Goal: Find specific page/section: Find specific page/section

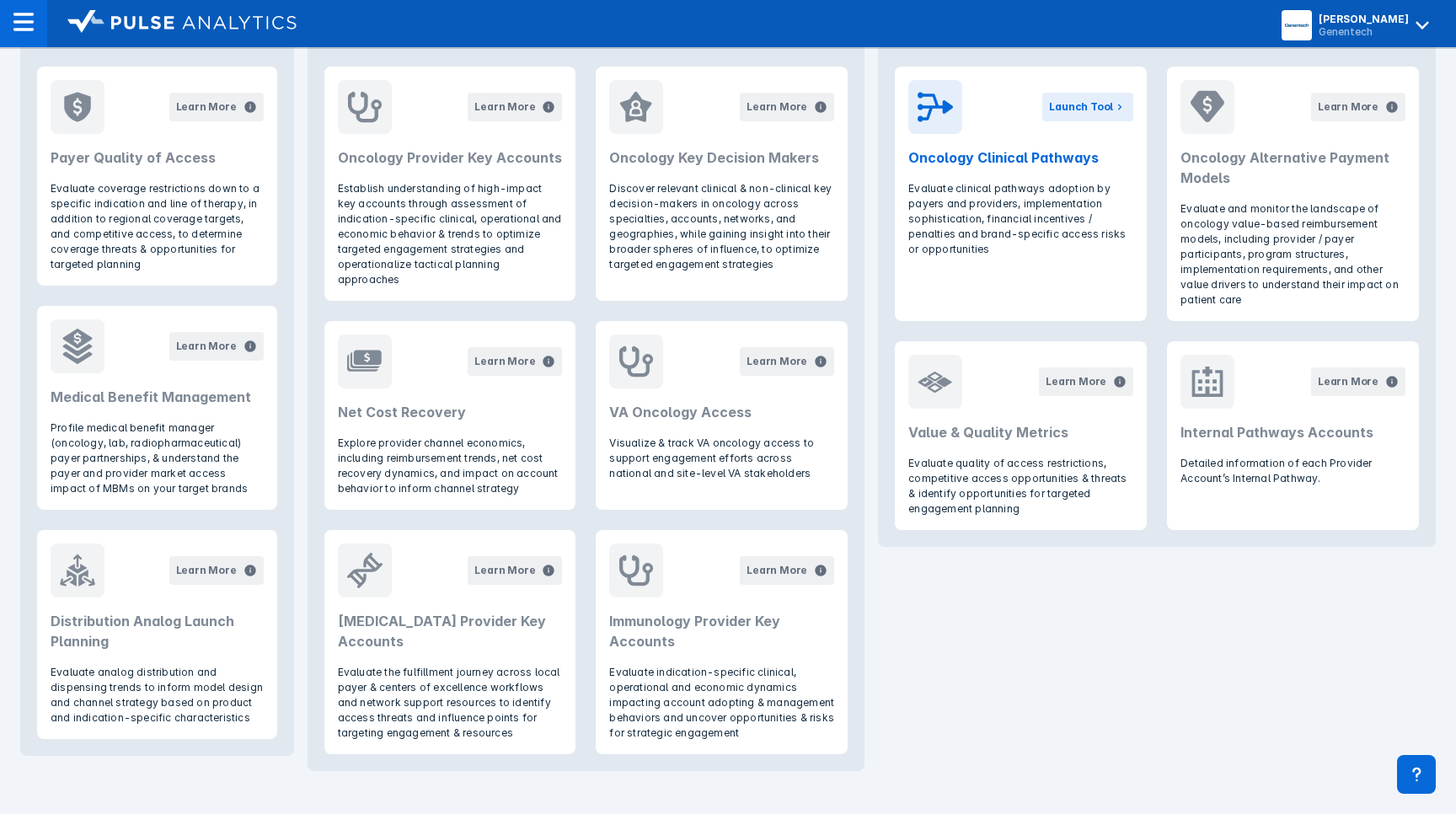
scroll to position [762, 0]
click at [480, 361] on div "Learn More" at bounding box center [515, 360] width 95 height 54
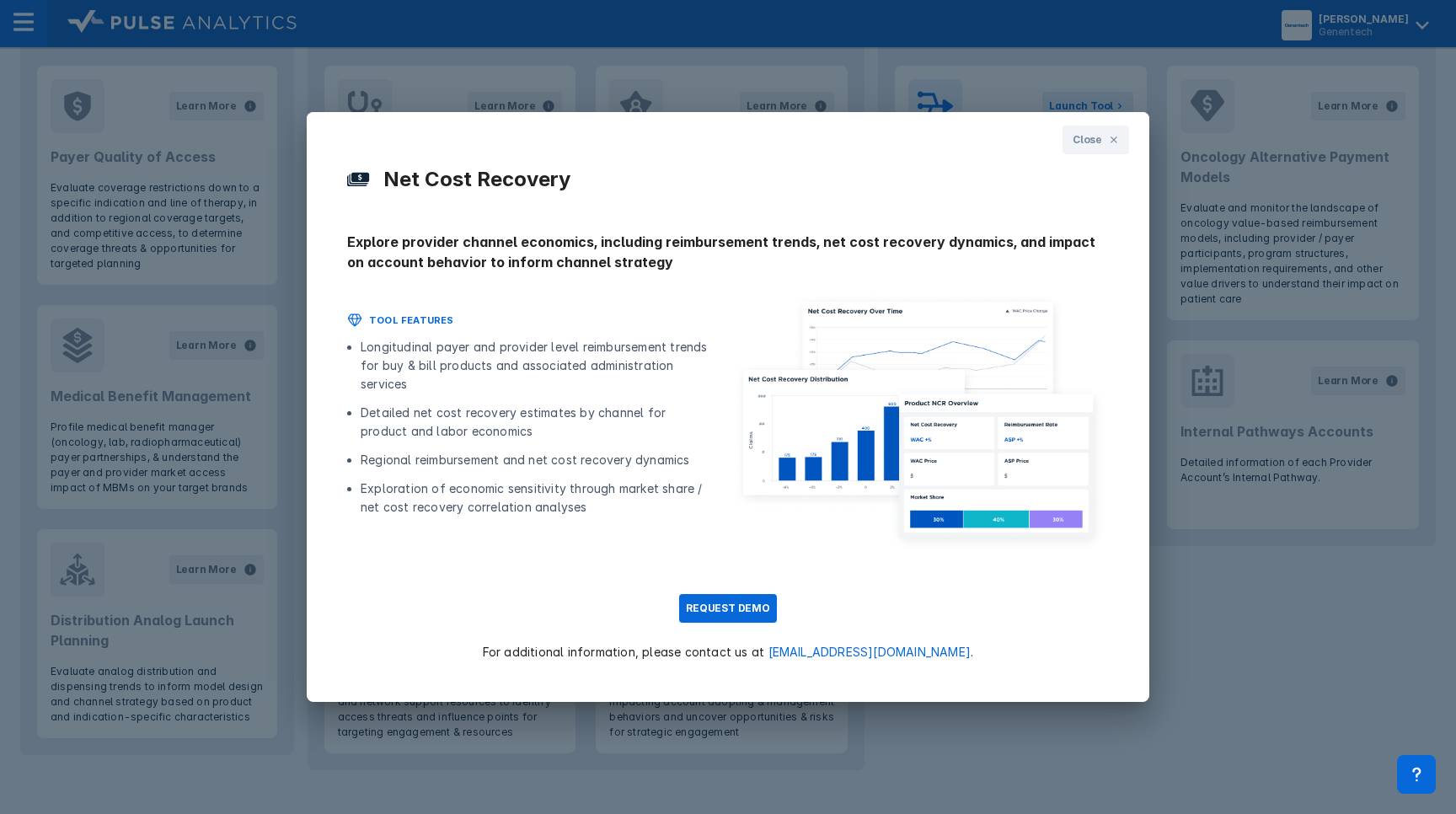
click at [824, 95] on div "Close Net Cost Recovery Explore provider channel economics, including reimburse…" at bounding box center [728, 407] width 1456 height 814
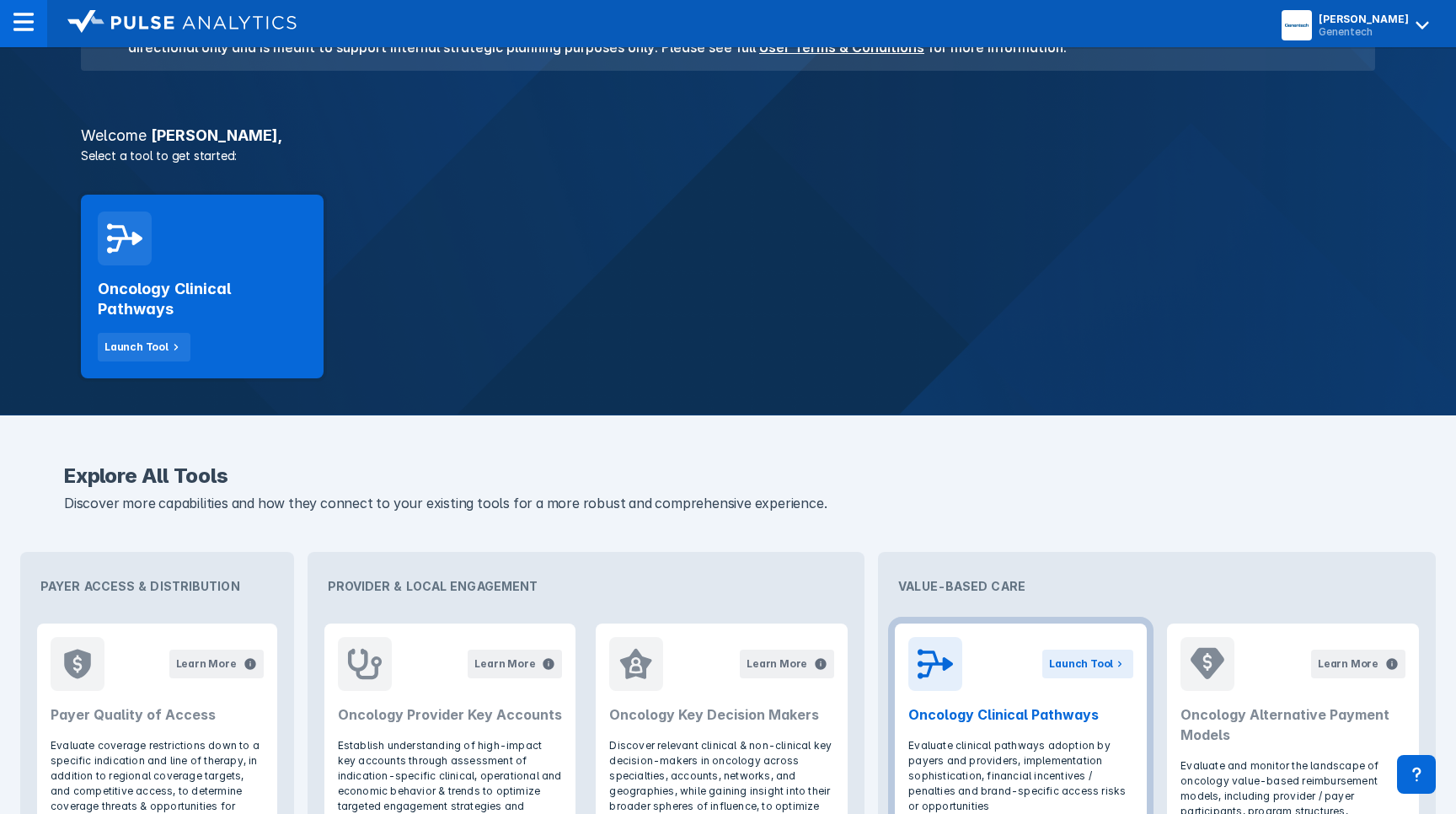
scroll to position [202, 0]
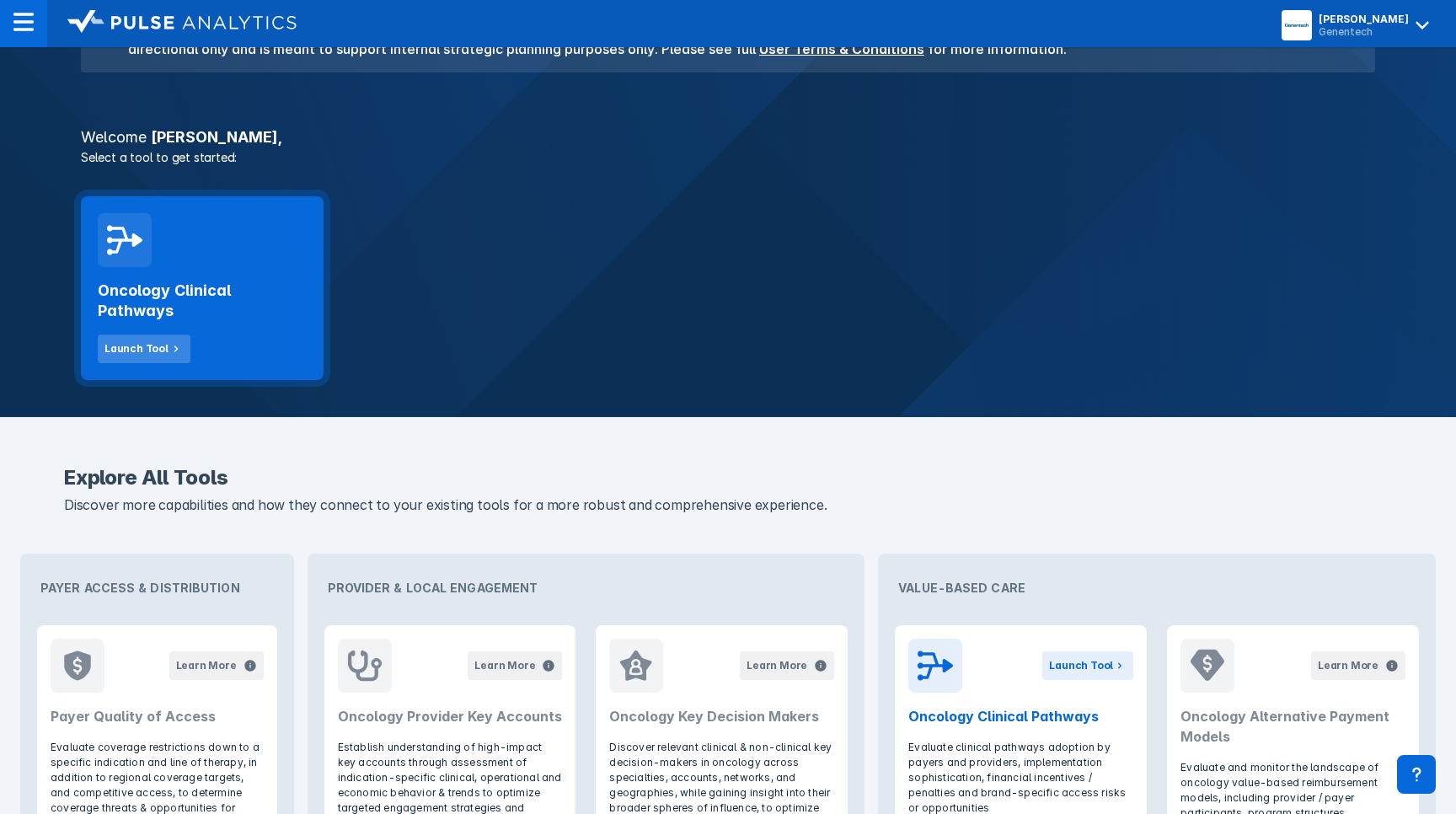
click at [153, 345] on div "Launch Tool" at bounding box center [136, 349] width 64 height 15
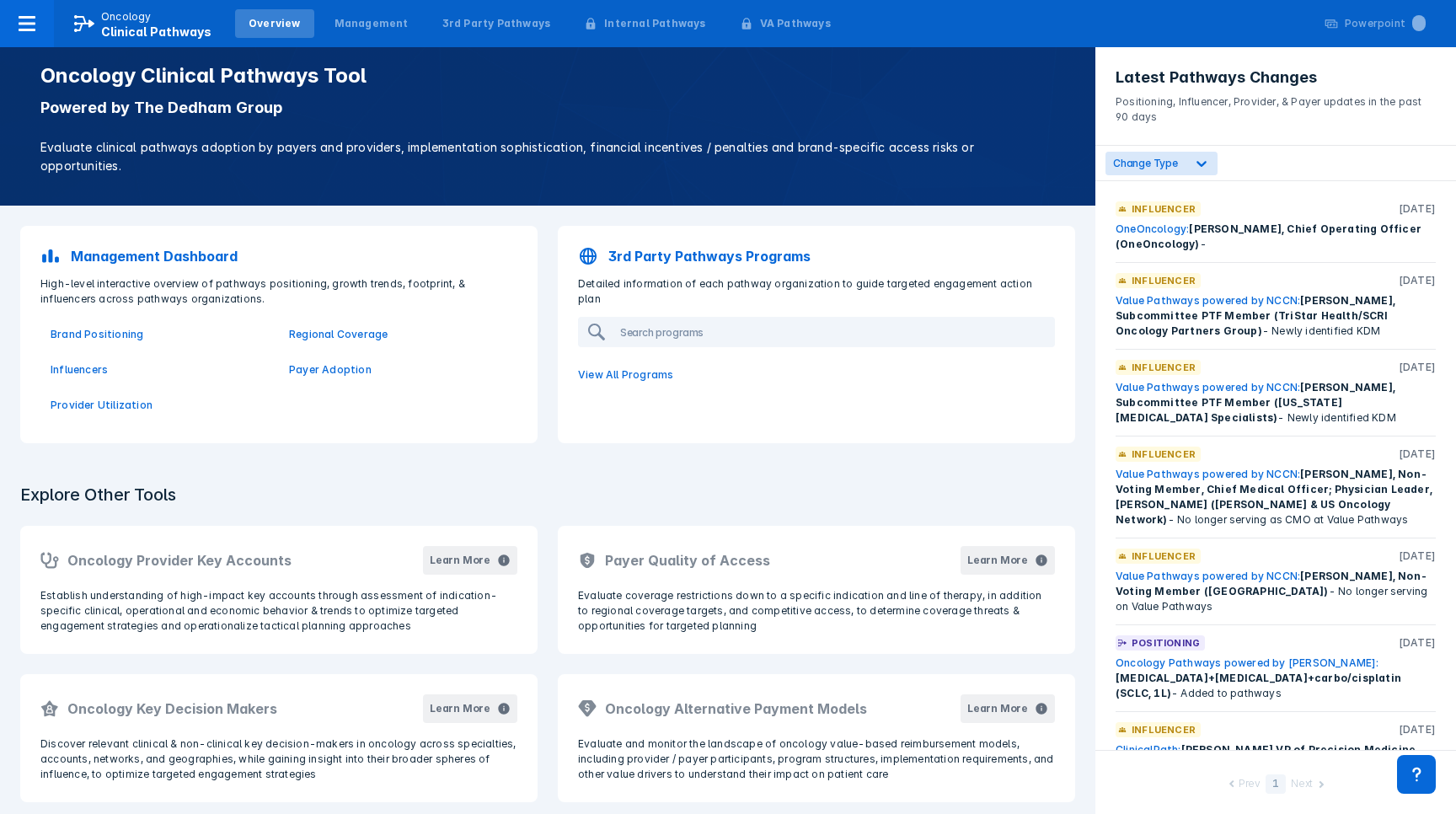
scroll to position [11, 0]
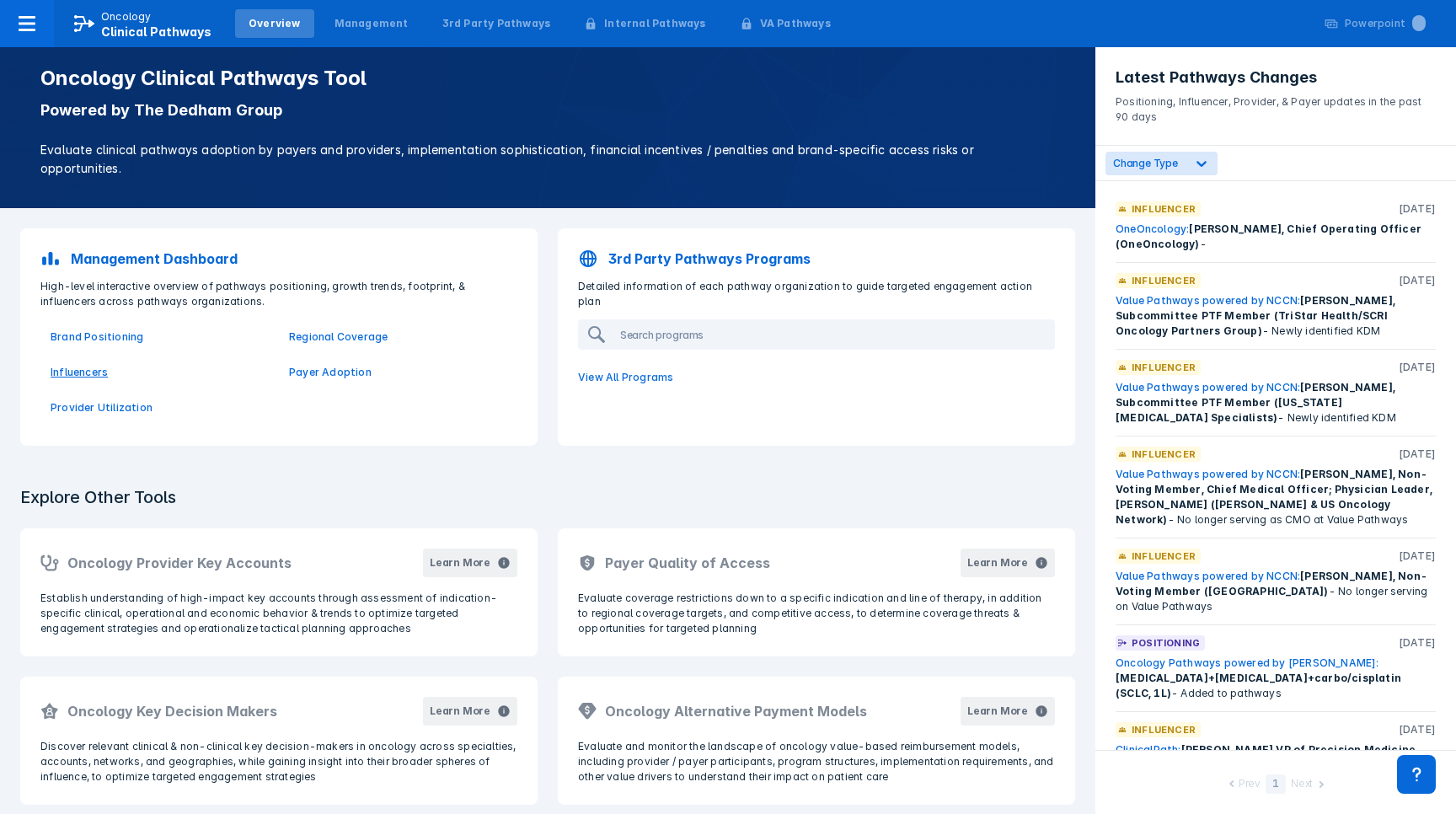
click at [87, 365] on p "Influencers" at bounding box center [159, 372] width 218 height 15
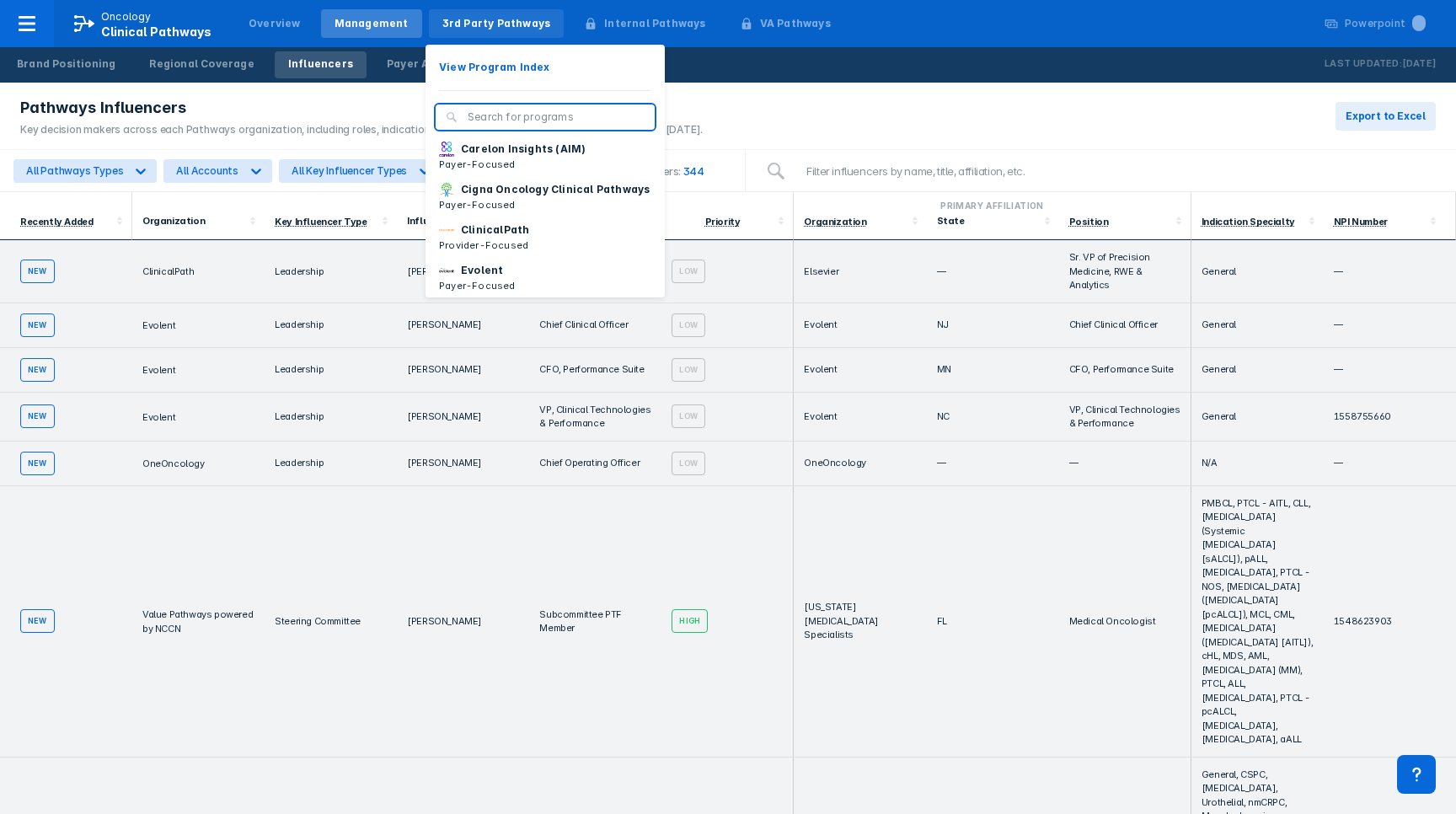
click at [464, 16] on div "3rd Party Pathways" at bounding box center [497, 24] width 109 height 15
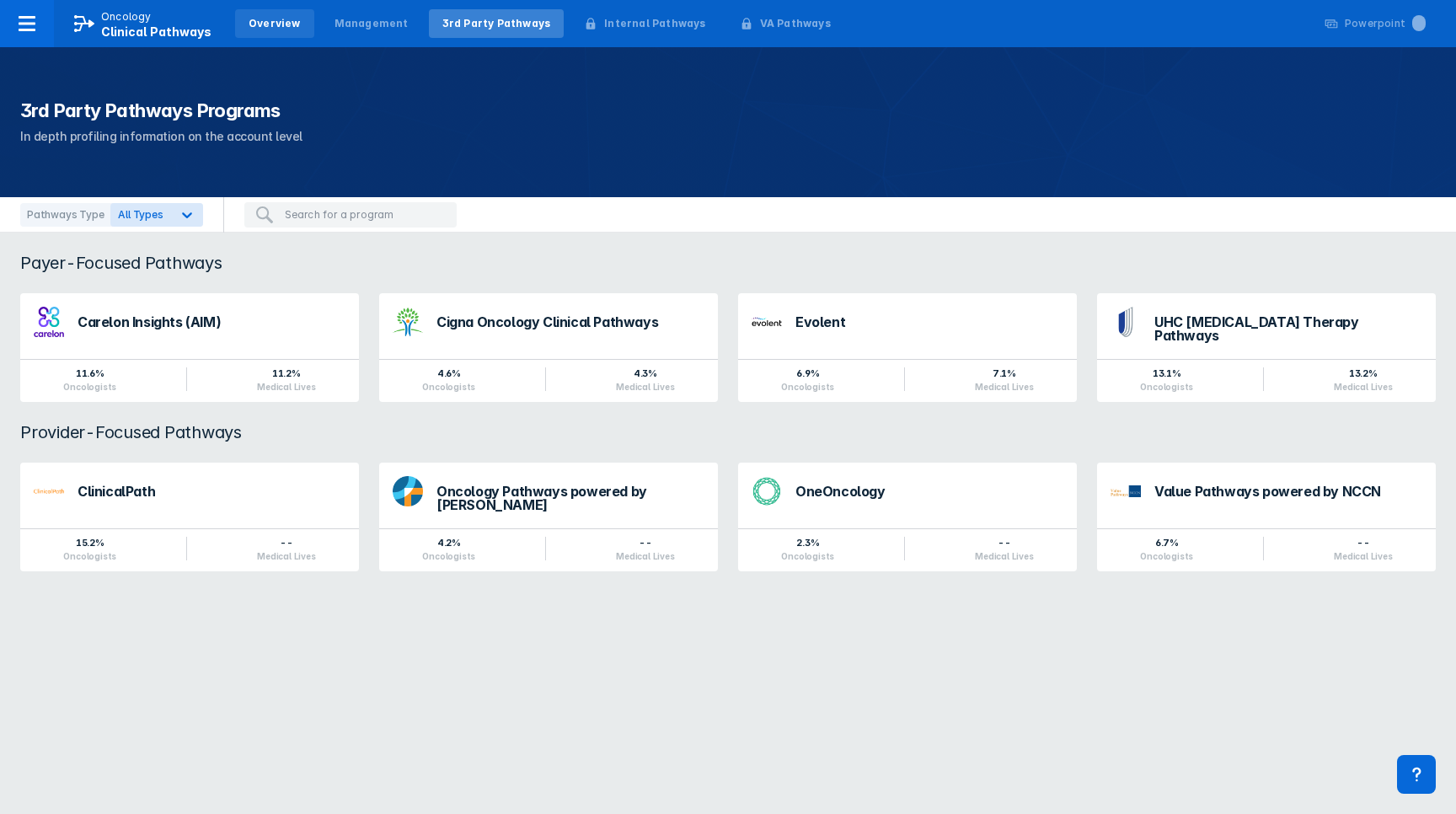
click at [277, 22] on div "Overview" at bounding box center [274, 24] width 52 height 15
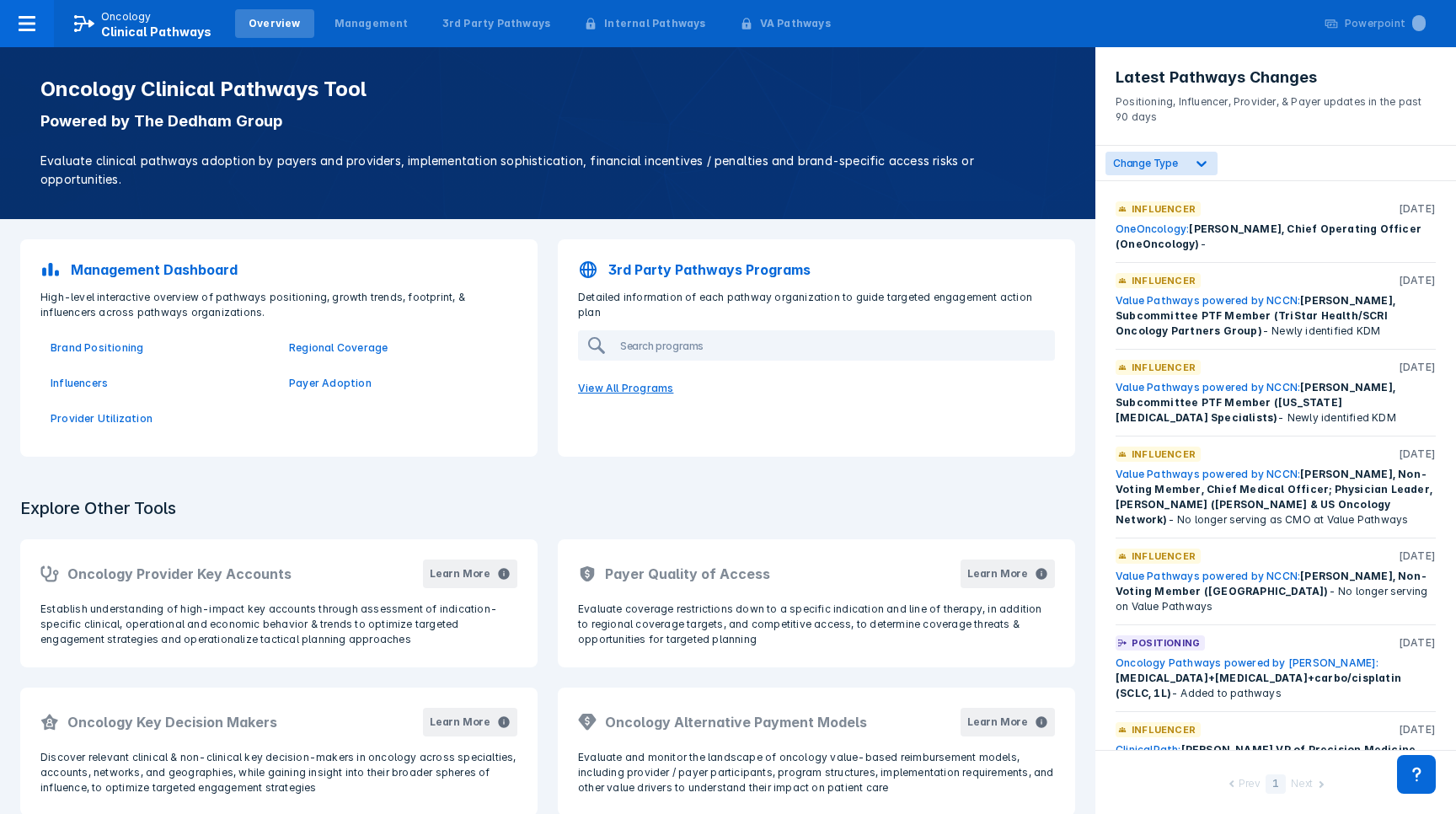
click at [615, 371] on p "View All Programs" at bounding box center [816, 389] width 497 height 36
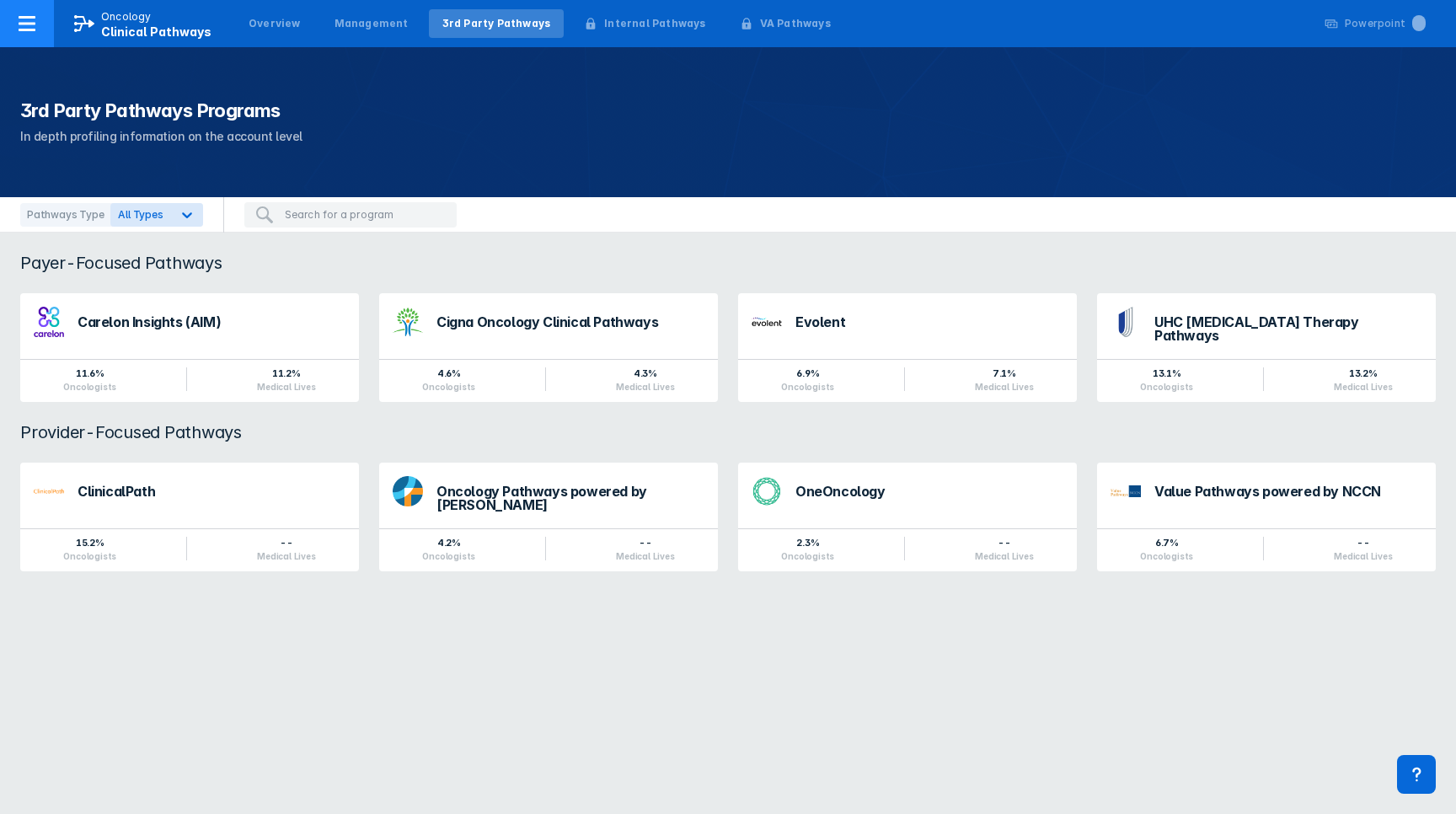
click at [36, 22] on icon at bounding box center [27, 24] width 20 height 20
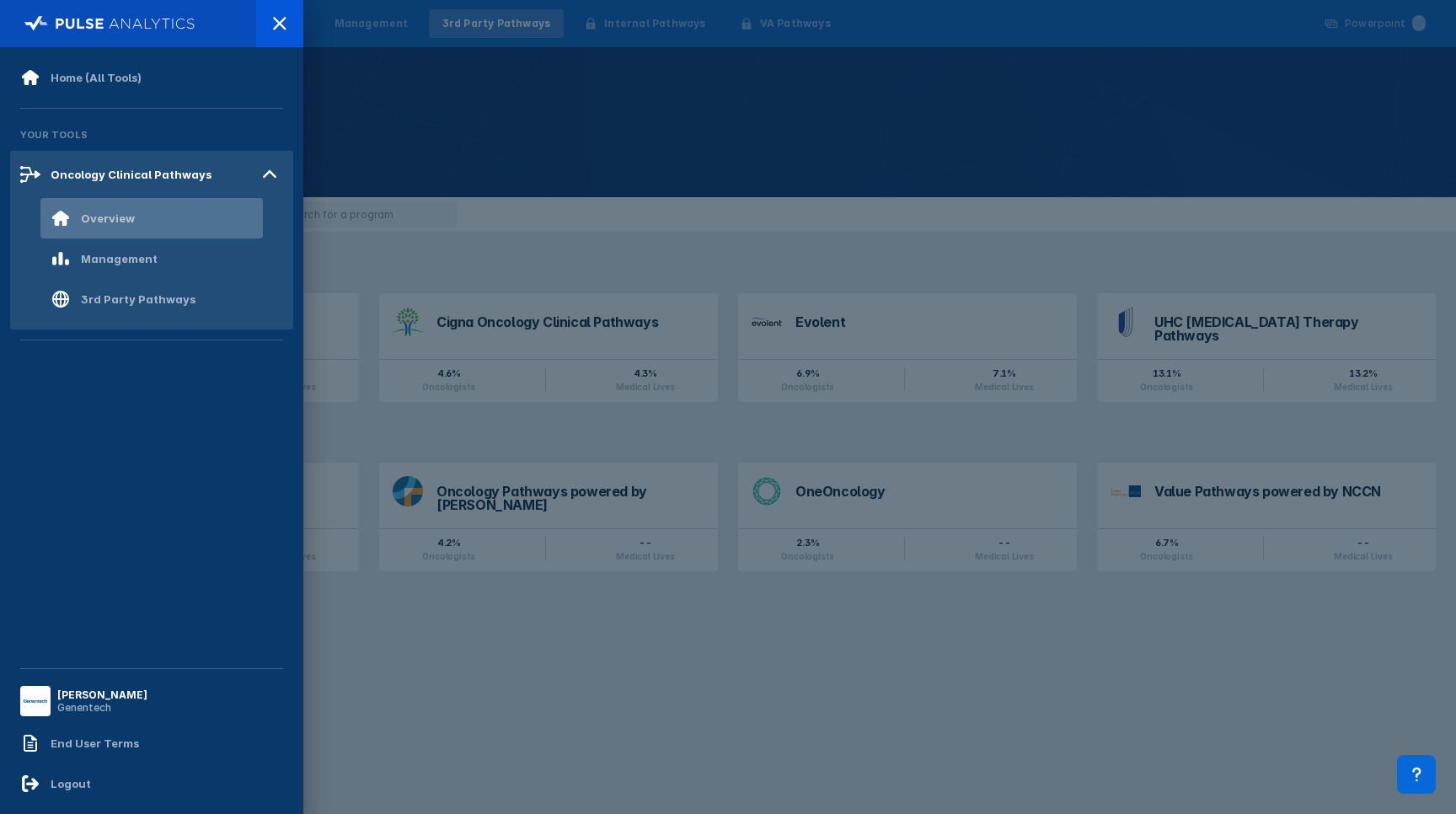
click at [136, 230] on div "Overview" at bounding box center [151, 217] width 222 height 40
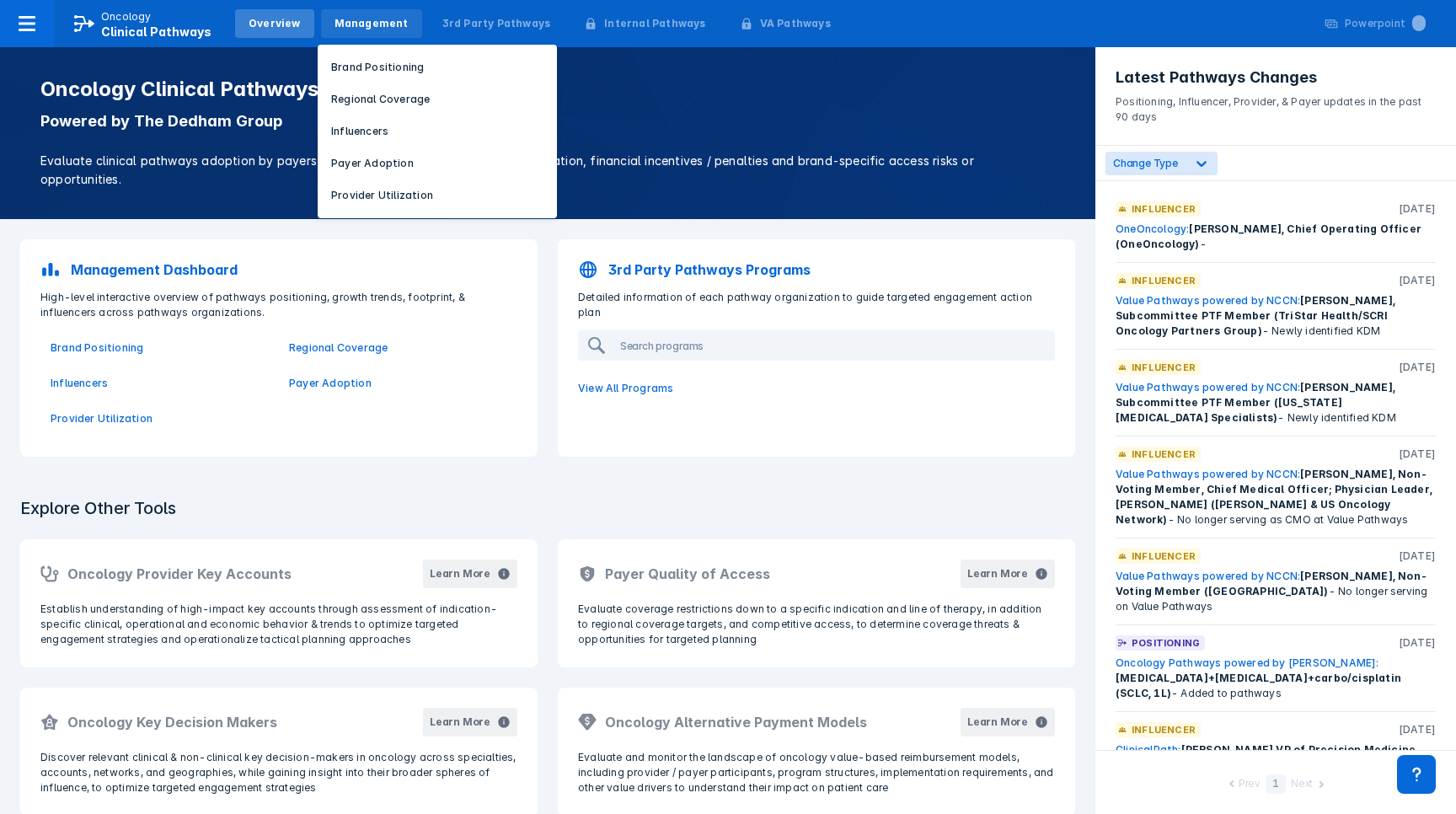
click at [362, 18] on div "Management" at bounding box center [371, 24] width 74 height 15
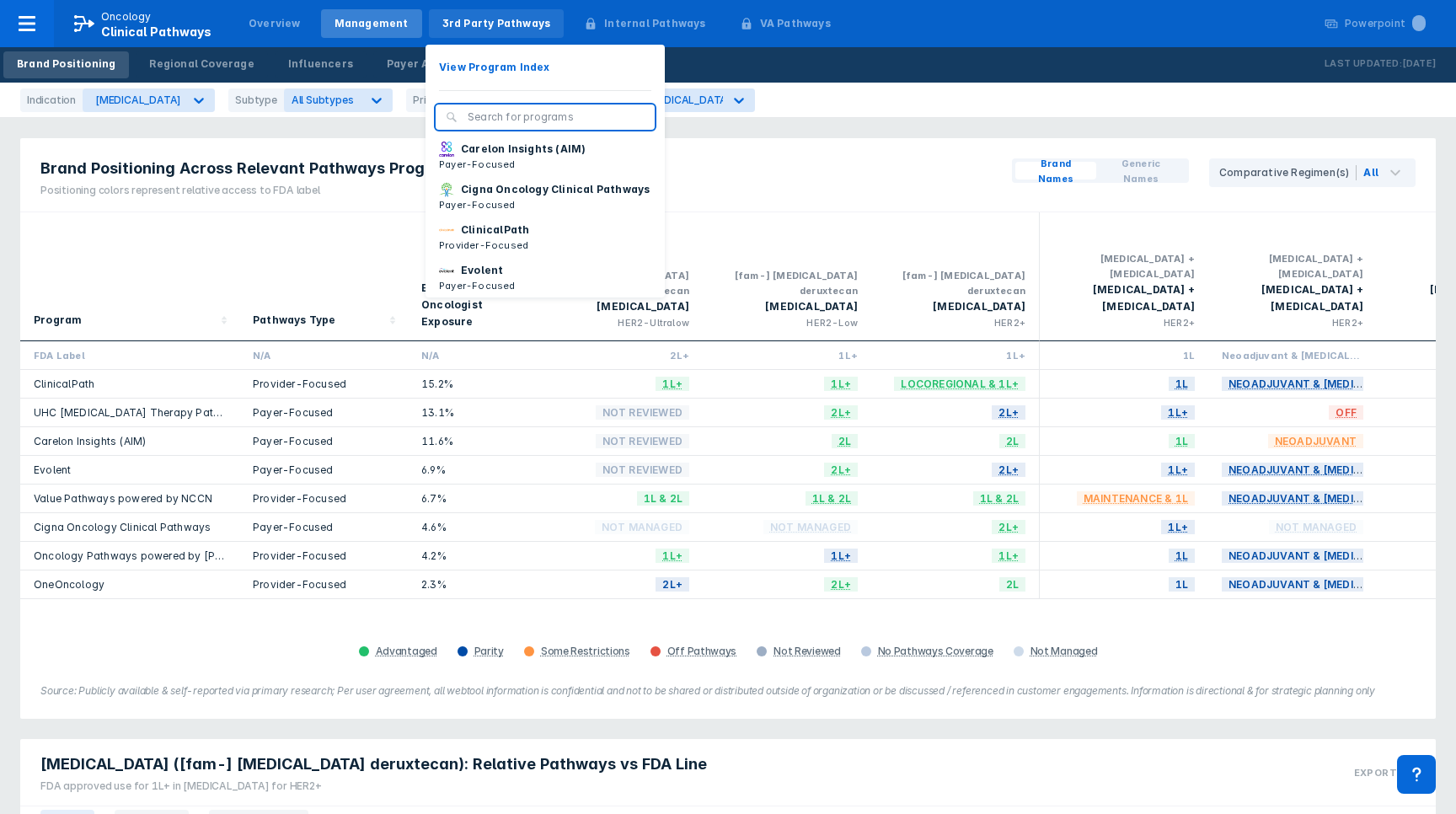
click at [480, 25] on div "3rd Party Pathways" at bounding box center [497, 24] width 109 height 15
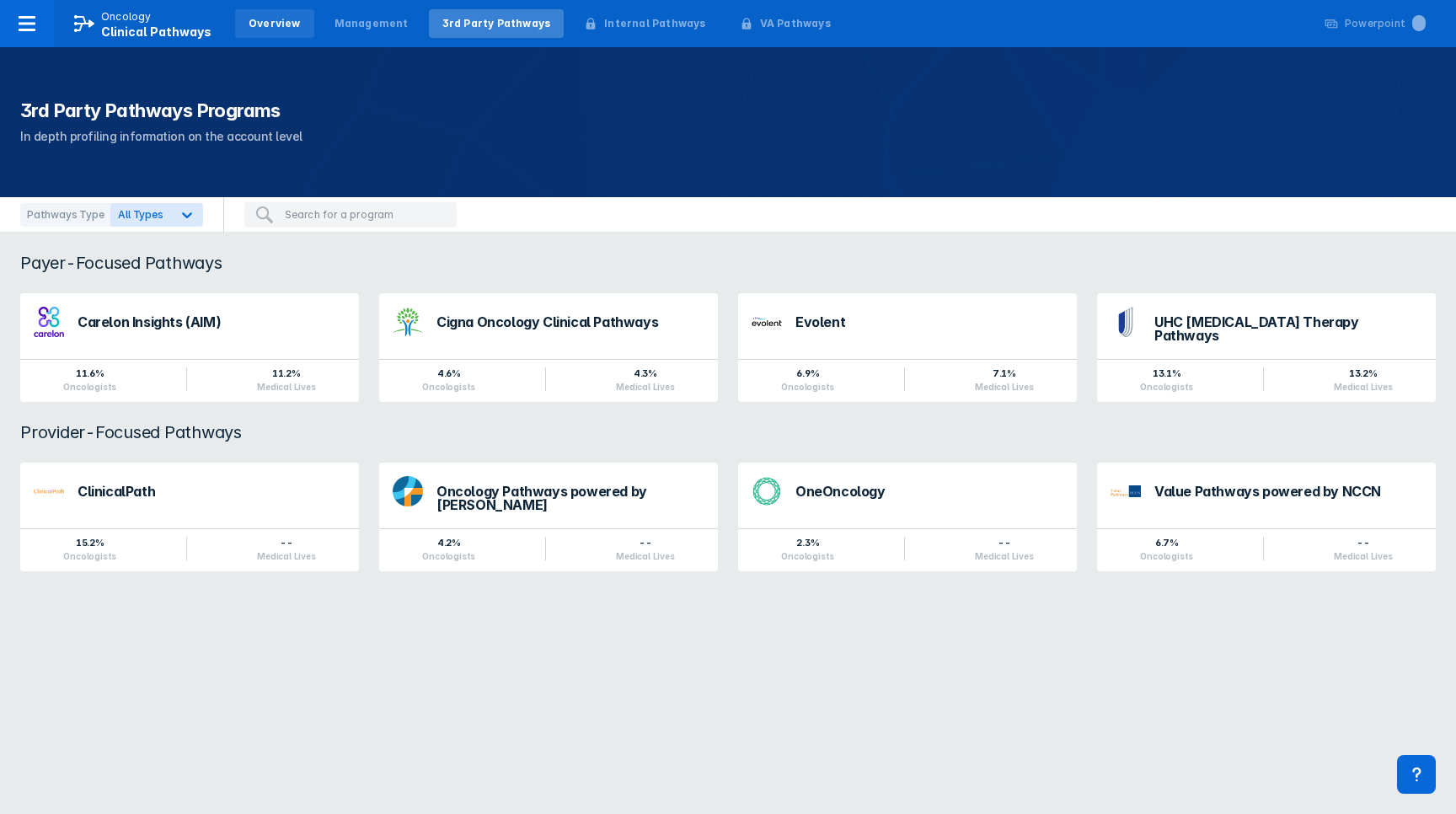
click at [273, 16] on div "Overview" at bounding box center [274, 24] width 52 height 15
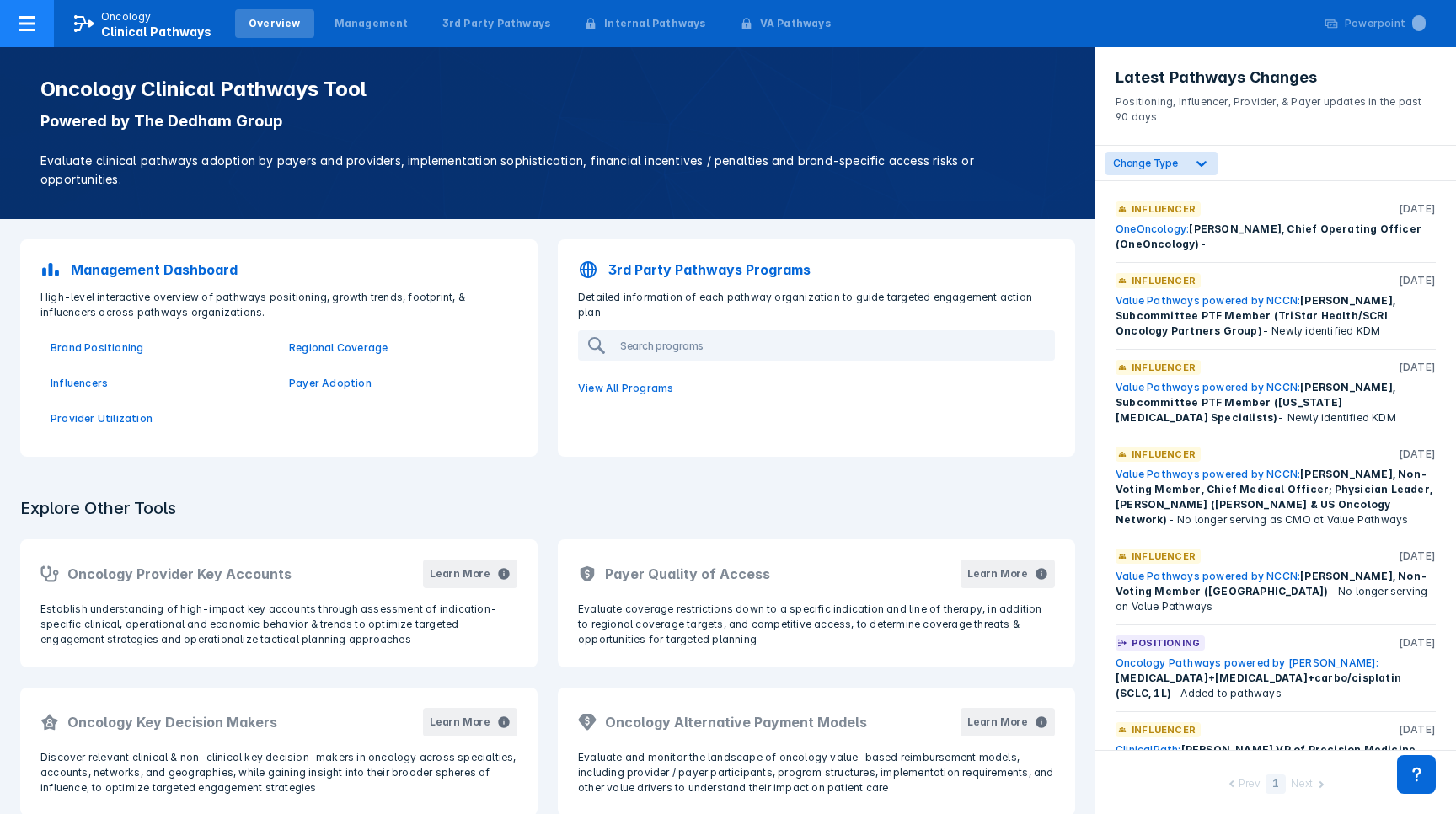
click at [29, 28] on icon at bounding box center [27, 24] width 20 height 20
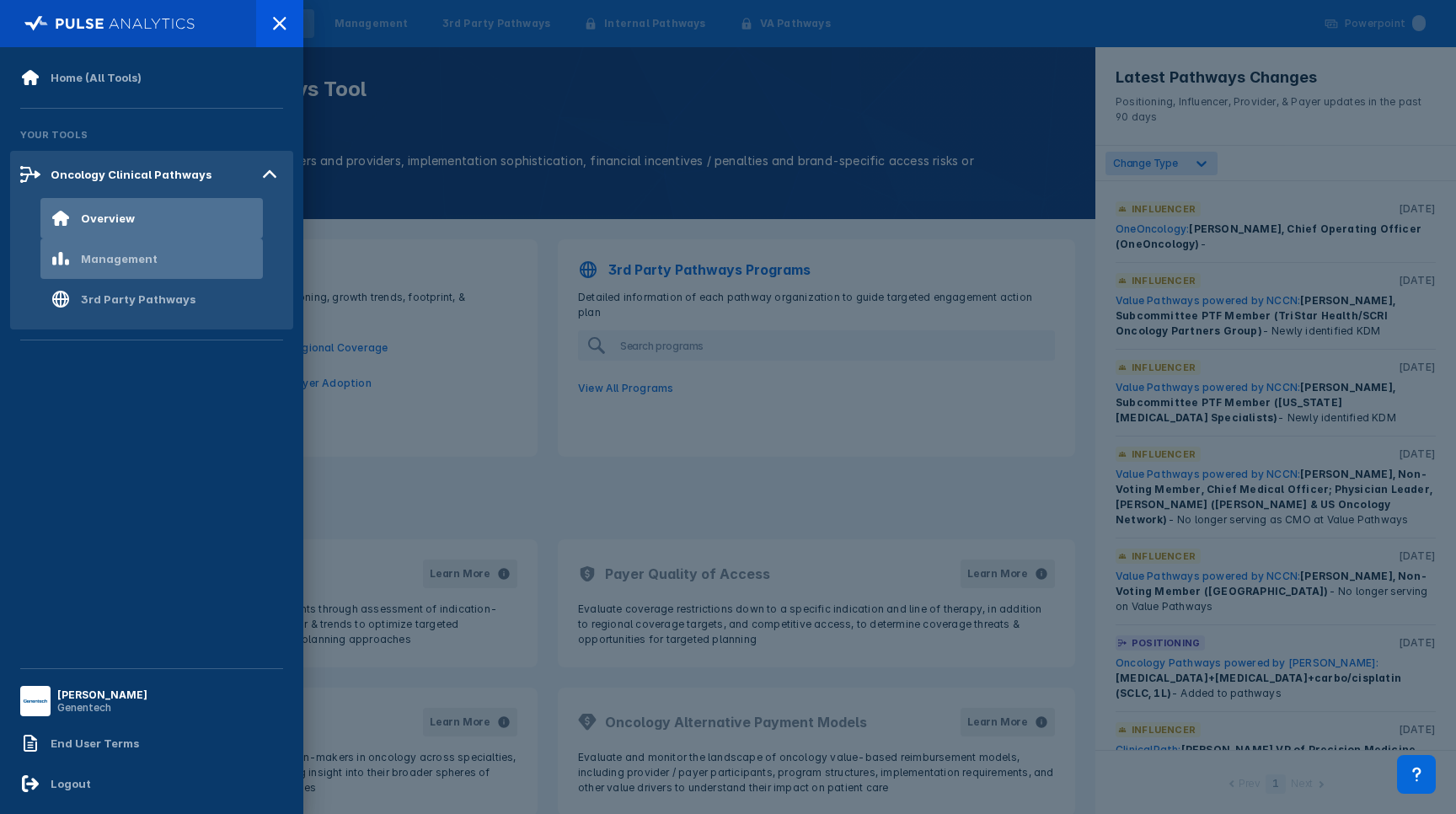
click at [110, 255] on div "Management" at bounding box center [119, 259] width 77 height 14
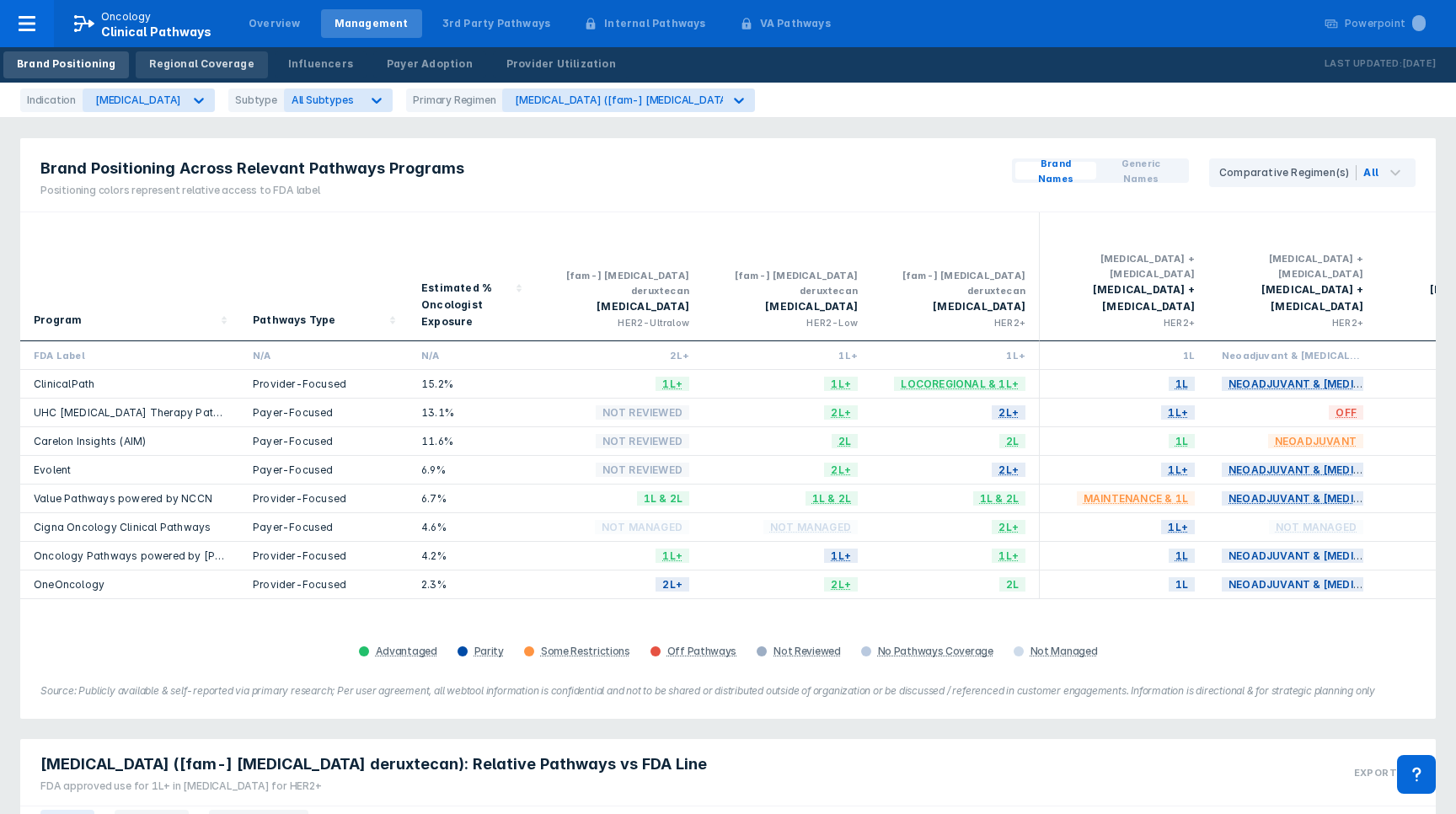
click at [222, 60] on div "Regional Coverage" at bounding box center [201, 64] width 105 height 15
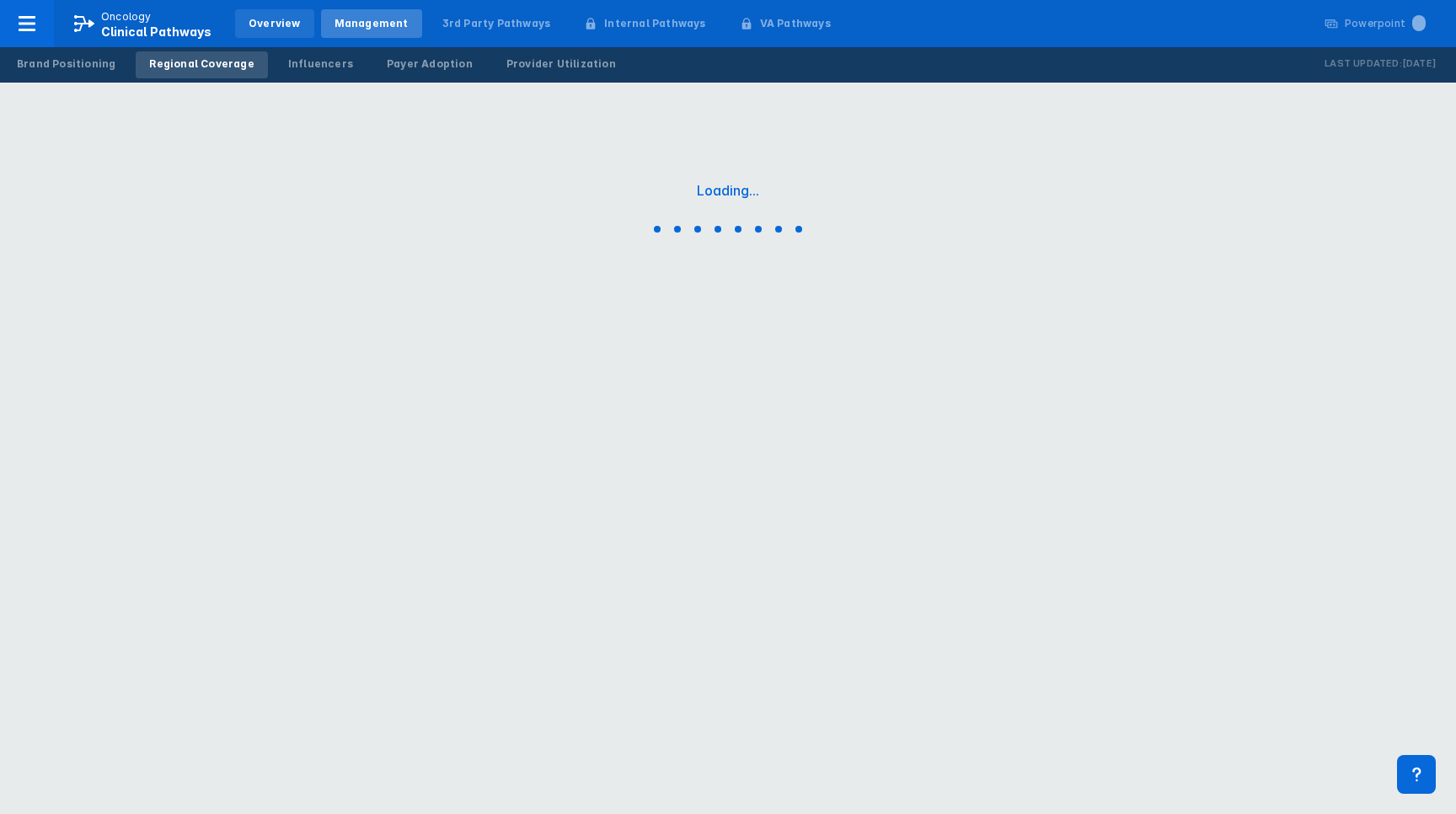
click at [276, 16] on div "Overview" at bounding box center [274, 24] width 52 height 15
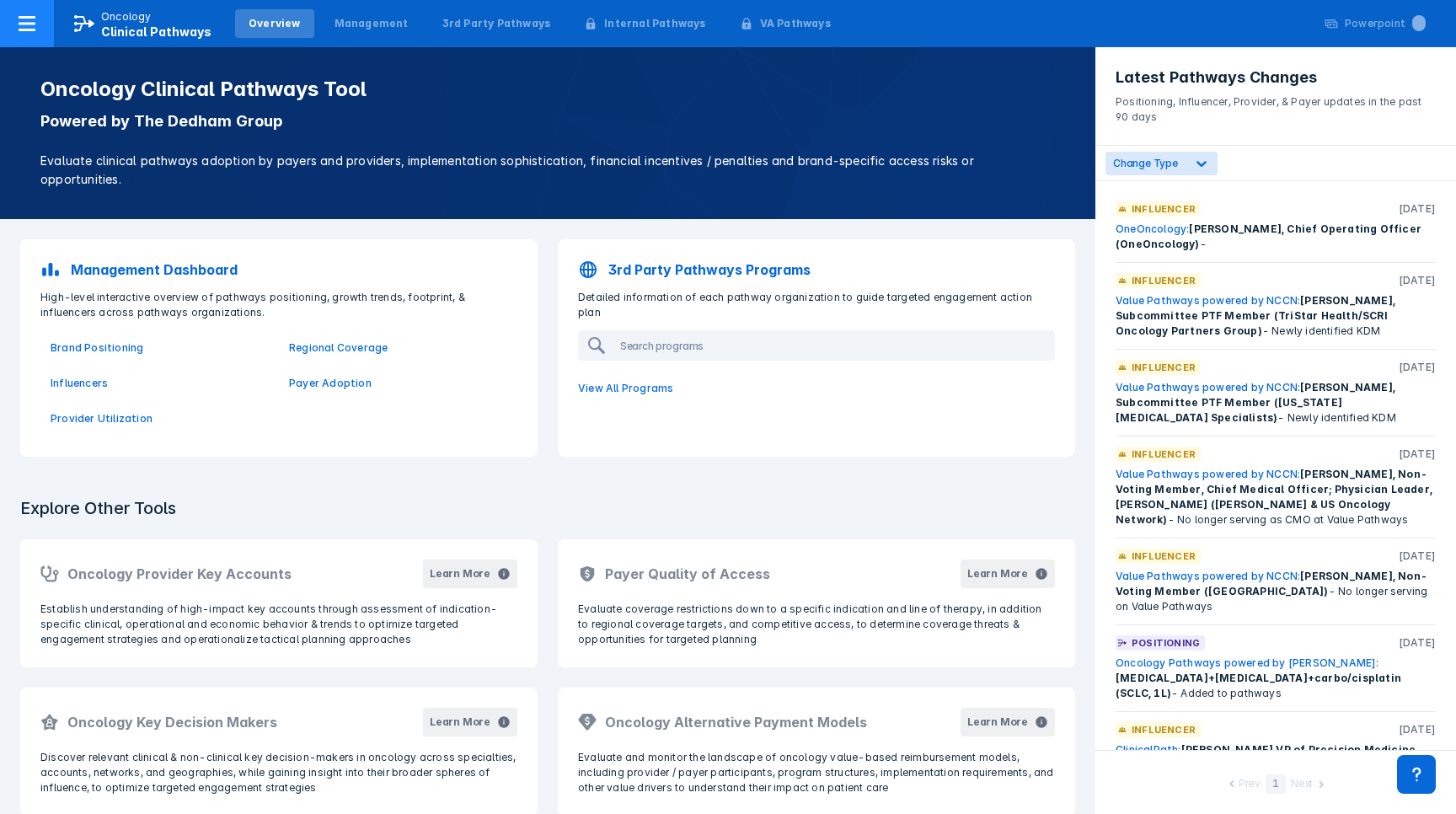
click at [32, 18] on icon at bounding box center [27, 24] width 17 height 15
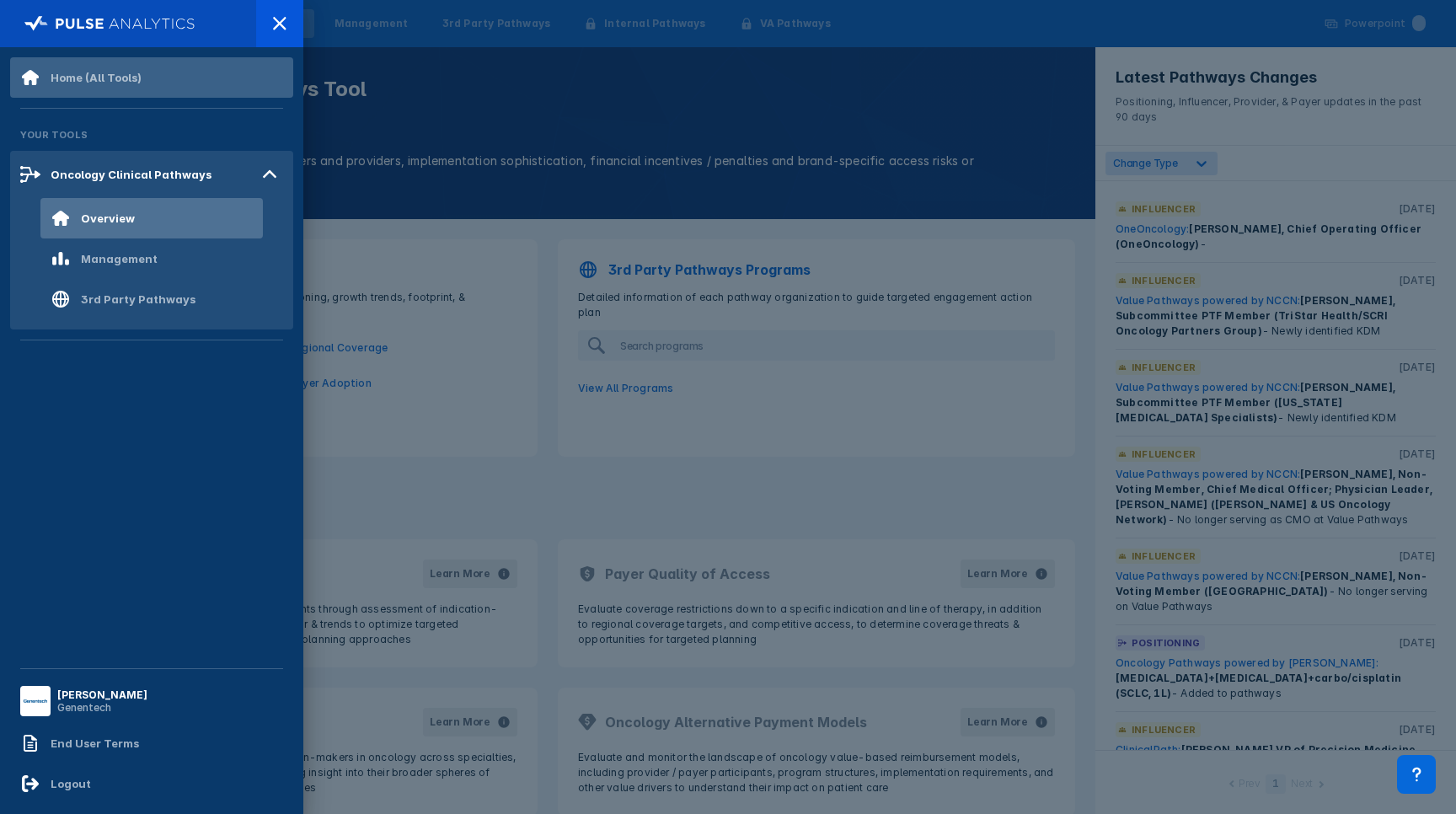
click at [58, 78] on div "Home (All Tools)" at bounding box center [95, 78] width 91 height 14
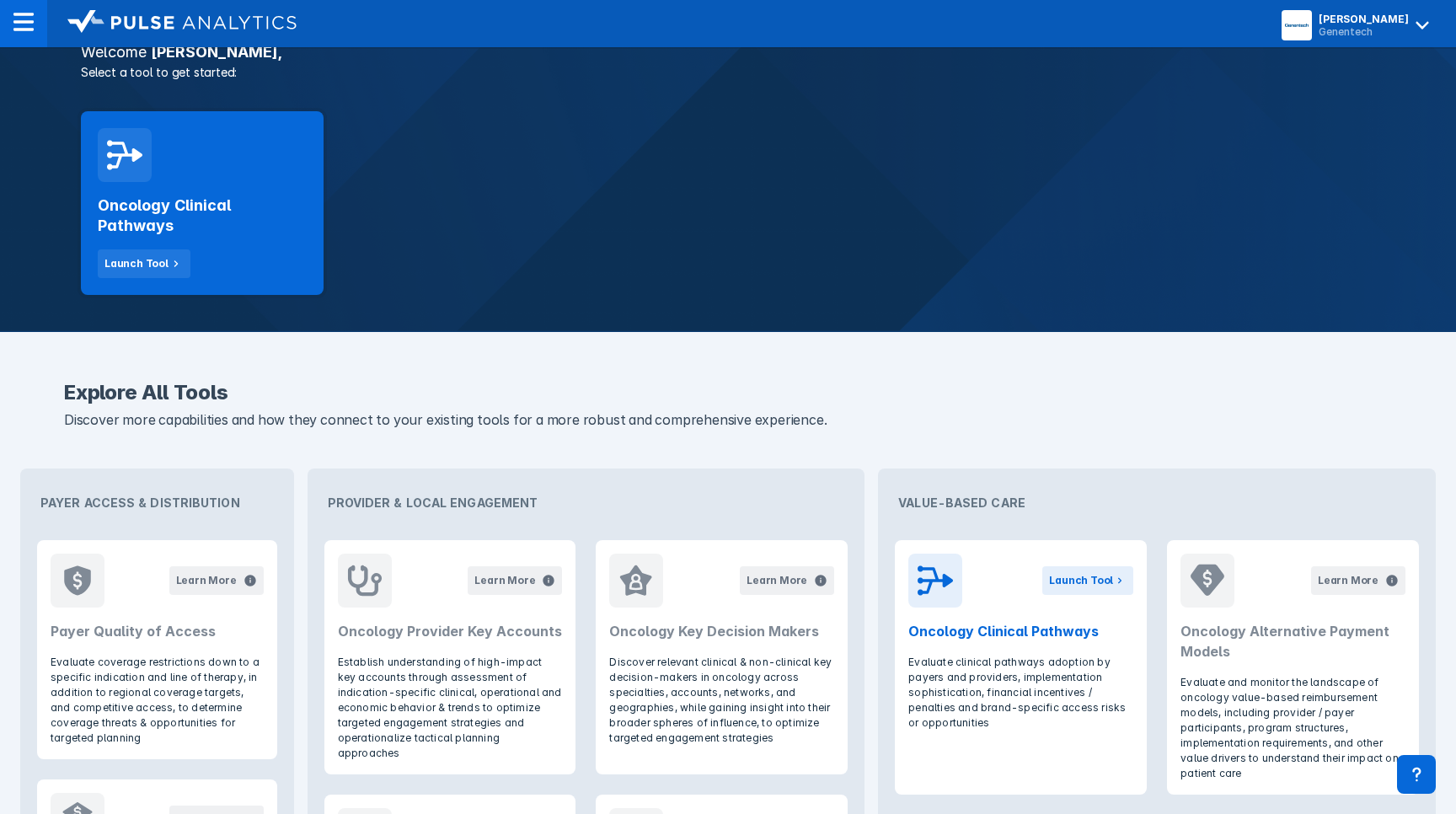
scroll to position [280, 0]
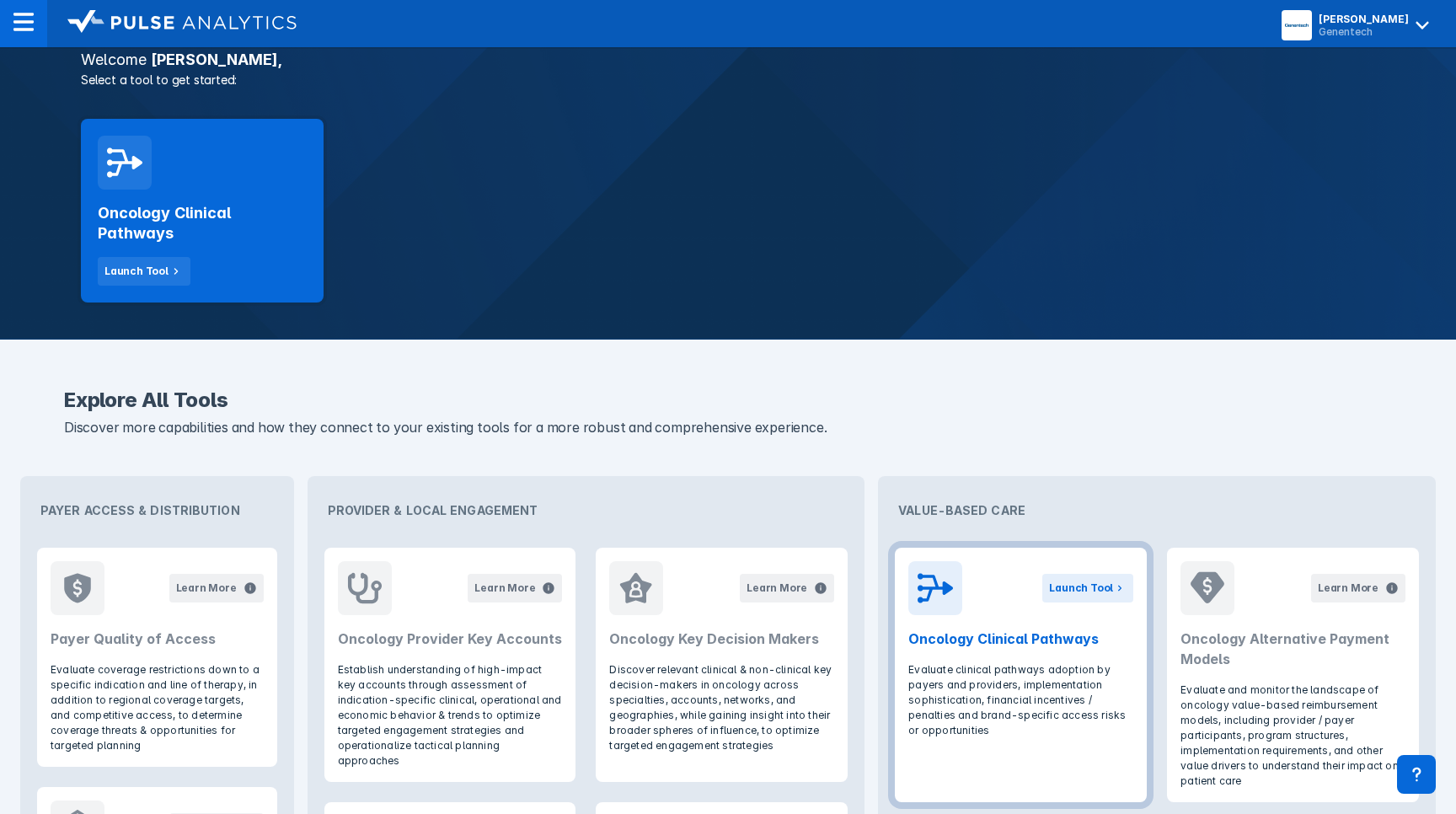
click at [968, 638] on h2 "Oncology Clinical Pathways" at bounding box center [1021, 638] width 225 height 20
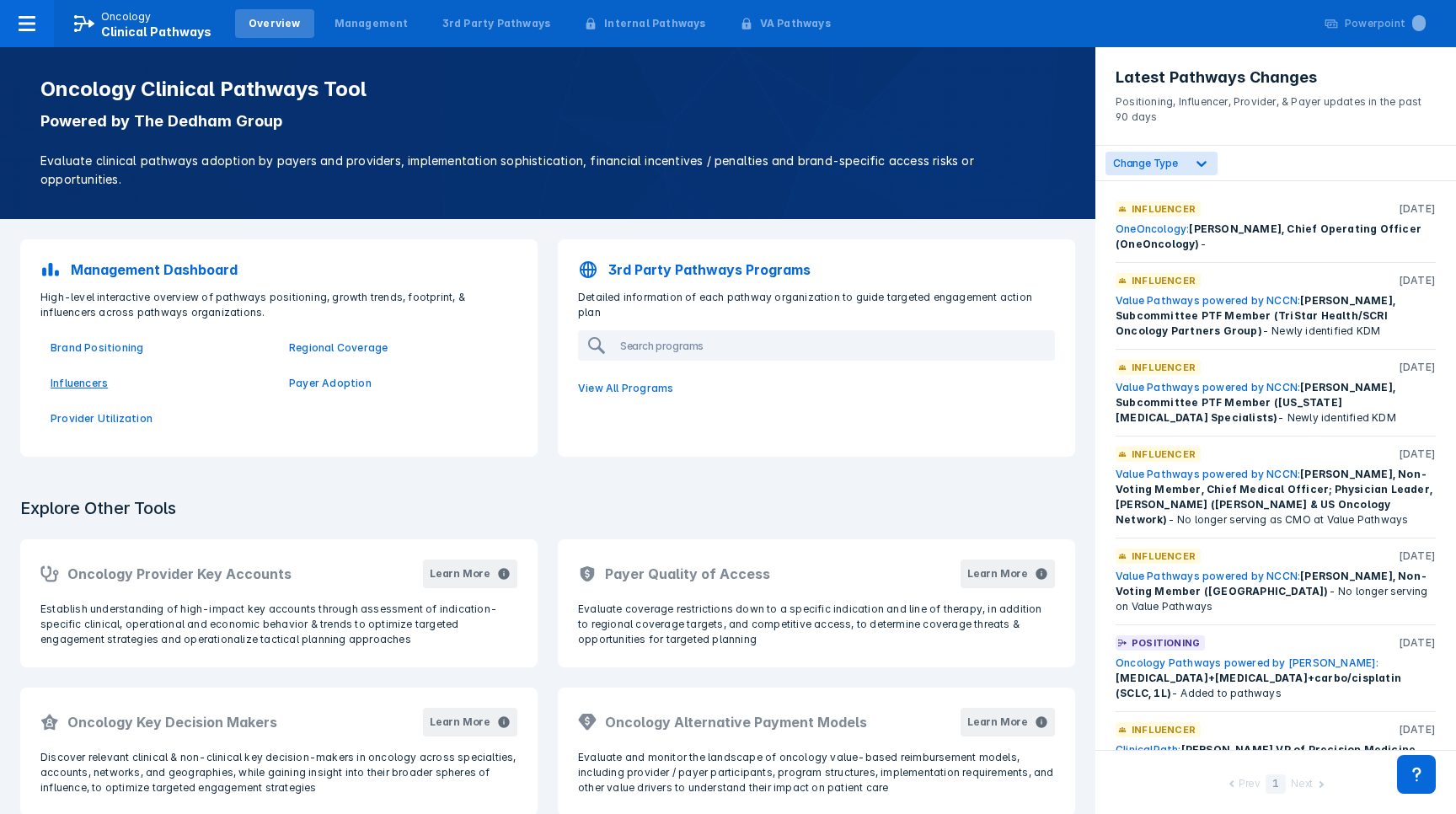
click at [92, 376] on p "Influencers" at bounding box center [159, 384] width 218 height 15
